Goal: Task Accomplishment & Management: Complete application form

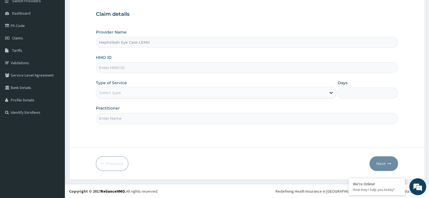
scroll to position [48, 0]
type input "Hephzibah Eye Care-LEKKI"
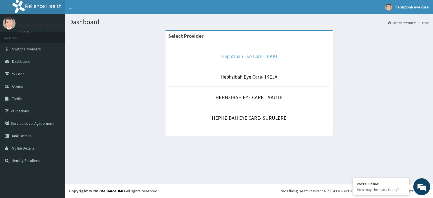
click at [234, 55] on link "Hephzibah Eye Care-LEKKI" at bounding box center [249, 56] width 56 height 6
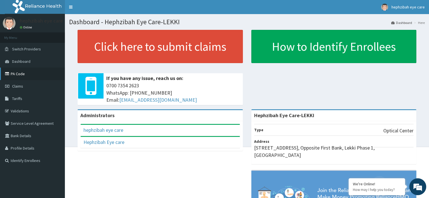
click at [33, 74] on link "PA Code" at bounding box center [32, 74] width 65 height 12
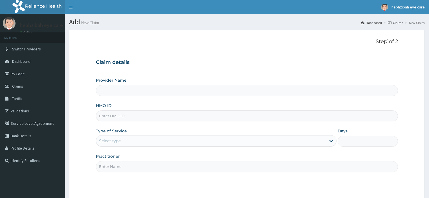
type input "Hephzibah Eye Care-LEKKI"
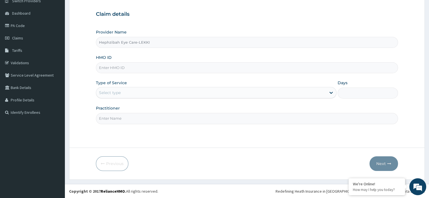
click at [133, 67] on input "HMO ID" at bounding box center [247, 67] width 302 height 11
paste input "AEG/10007/A"
type input "AEG/10007/A"
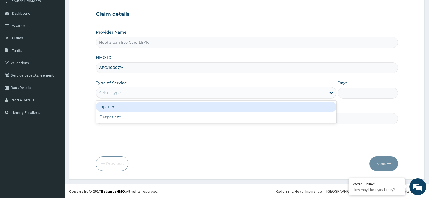
click at [129, 89] on div "Select type" at bounding box center [211, 92] width 230 height 9
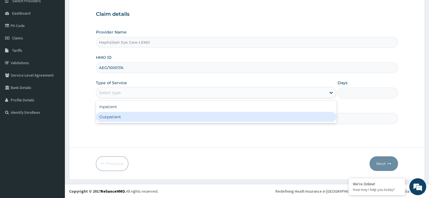
click at [125, 113] on div "Outpatient" at bounding box center [216, 117] width 240 height 10
type input "1"
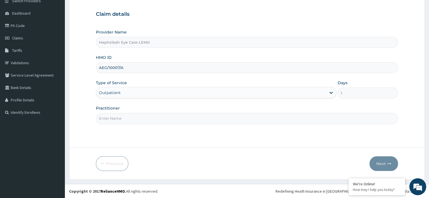
click at [125, 113] on input "Practitioner" at bounding box center [247, 118] width 302 height 11
type input "DR RUTH"
click at [386, 162] on button "Next" at bounding box center [383, 163] width 28 height 15
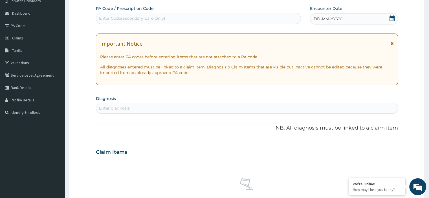
click at [142, 17] on div "Enter Code(Secondary Care Only)" at bounding box center [132, 19] width 66 height 6
paste input "PA/5C3416"
type input "PA/5C3416"
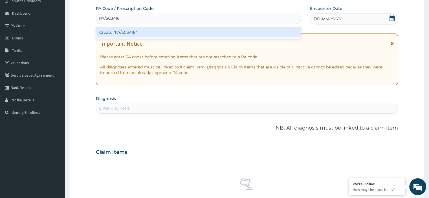
click at [160, 32] on div "Create "PA/5C3416"" at bounding box center [198, 32] width 205 height 10
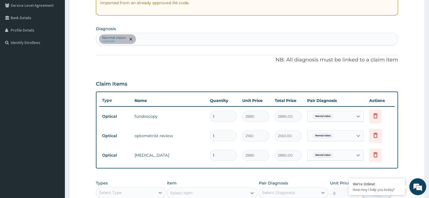
scroll to position [118, 0]
drag, startPoint x: 424, startPoint y: 81, endPoint x: 433, endPoint y: 74, distance: 10.7
click at [428, 74] on html "R EL Toggle navigation hephzibah eye care hephzibah eye care - hephzibaheyecare…" at bounding box center [214, 91] width 429 height 419
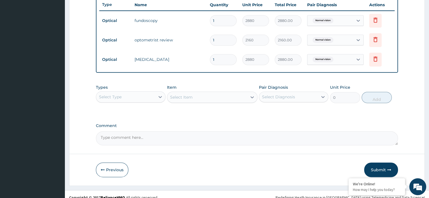
scroll to position [219, 0]
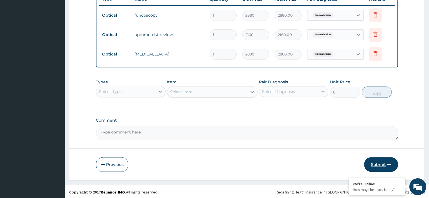
click at [377, 161] on button "Submit" at bounding box center [381, 164] width 34 height 15
